Goal: Information Seeking & Learning: Learn about a topic

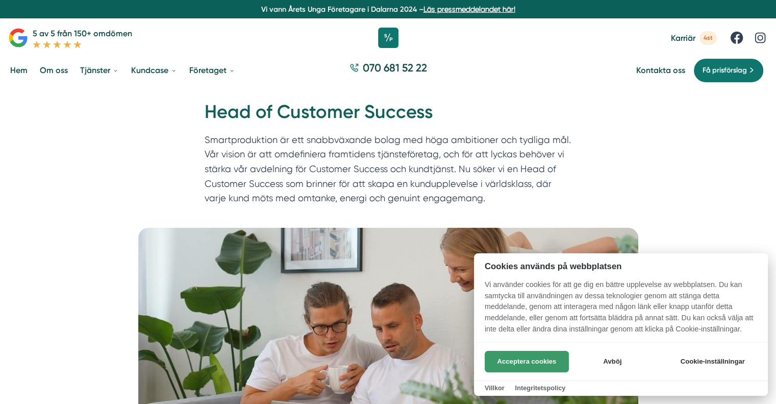
click at [530, 351] on button "Acceptera cookies" at bounding box center [527, 361] width 84 height 21
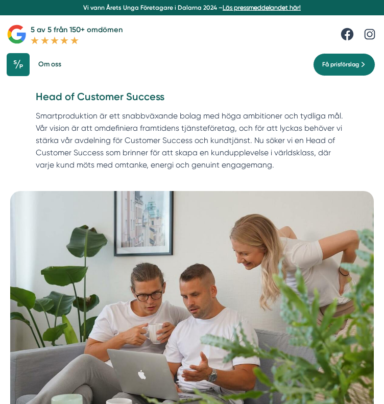
click at [272, 169] on p "Smartproduktion är ett snabbväxande bolag med höga ambitioner och tydliga mål. …" at bounding box center [192, 142] width 312 height 65
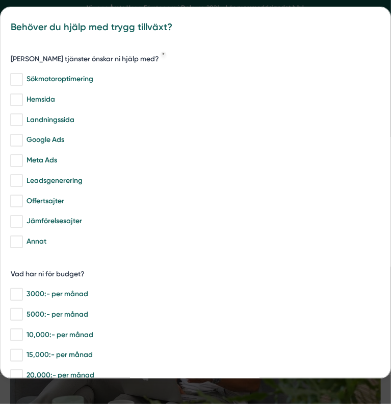
click at [155, 385] on div "bbc9b822-b2c6-488a-ab3e-9a2d59e49c7c Behöver du hjälp med trygg tillväxt? [PERS…" at bounding box center [195, 202] width 391 height 404
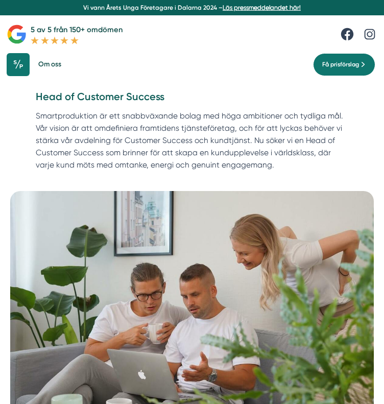
click at [279, 148] on p "Smartproduktion är ett snabbväxande bolag med höga ambitioner och tydliga mål. …" at bounding box center [192, 142] width 312 height 65
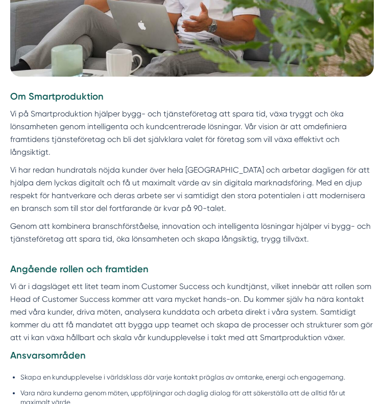
scroll to position [365, 0]
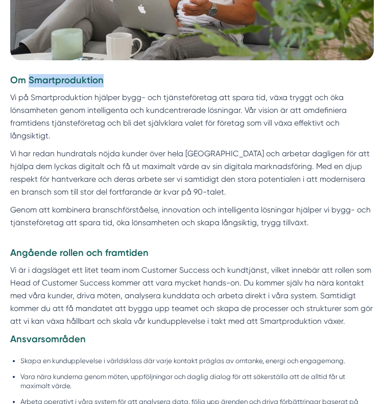
drag, startPoint x: 28, startPoint y: 81, endPoint x: 103, endPoint y: 81, distance: 75.0
click at [103, 81] on h3 "Om Smartproduktion" at bounding box center [191, 82] width 363 height 17
copy strong "Smartproduktion"
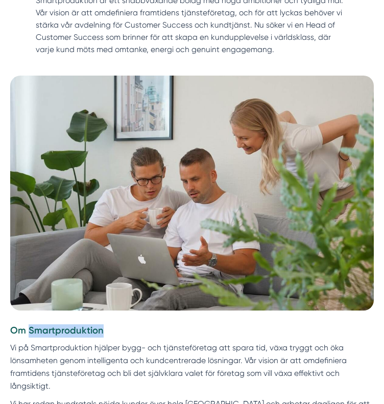
scroll to position [0, 0]
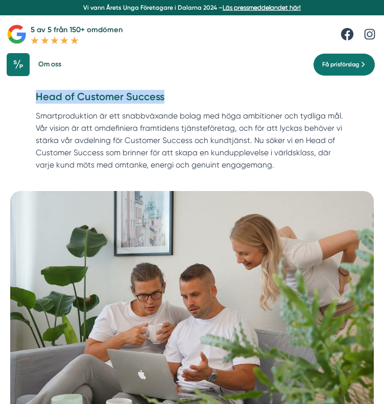
drag, startPoint x: 36, startPoint y: 96, endPoint x: 164, endPoint y: 96, distance: 128.6
click at [164, 96] on h1 "Head of Customer Success" at bounding box center [192, 100] width 312 height 21
copy h1 "Head of Customer Success"
